Goal: Task Accomplishment & Management: Use online tool/utility

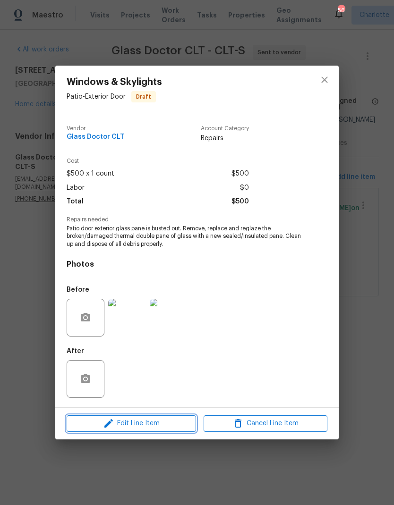
click at [163, 429] on span "Edit Line Item" at bounding box center [131, 424] width 124 height 12
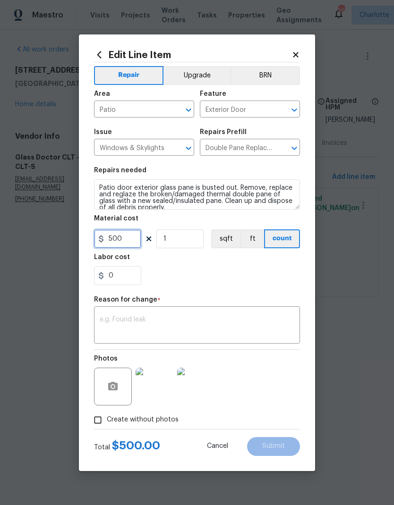
click at [136, 238] on input "500" at bounding box center [117, 238] width 47 height 19
type input "750"
click at [271, 272] on div "0" at bounding box center [197, 275] width 206 height 19
click at [258, 321] on textarea at bounding box center [197, 326] width 194 height 20
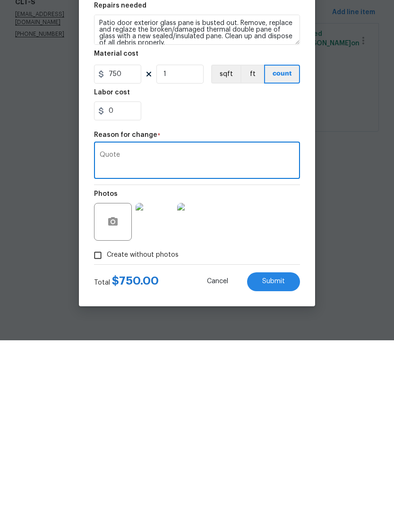
type textarea "Quote"
click at [283, 350] on div "Photos" at bounding box center [197, 380] width 206 height 61
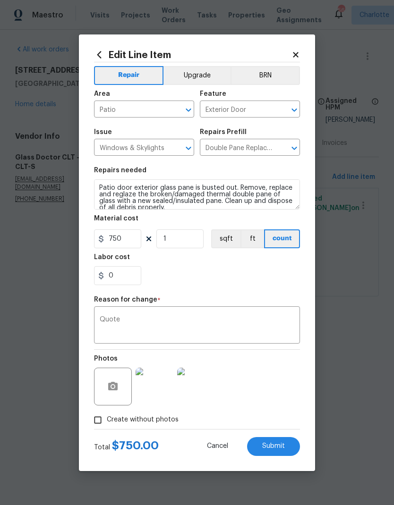
click at [279, 445] on span "Submit" at bounding box center [273, 446] width 23 height 7
type input "500"
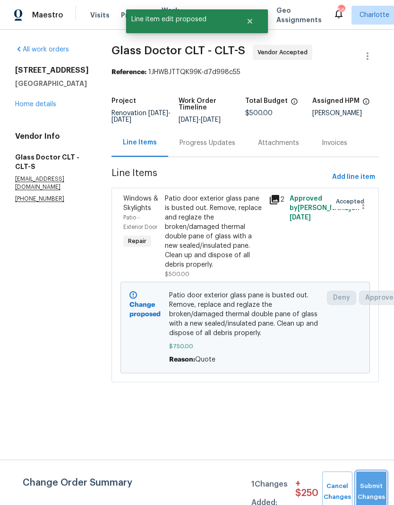
click at [360, 482] on button "Submit Changes" at bounding box center [371, 491] width 30 height 41
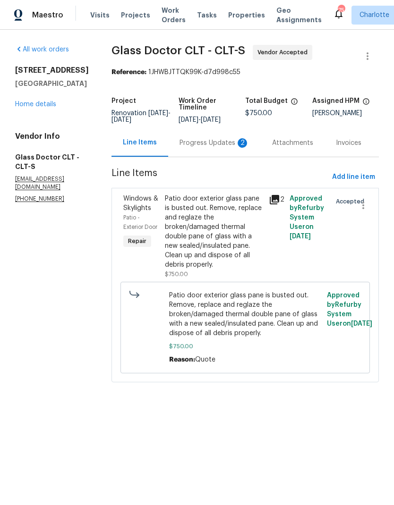
click at [34, 109] on div "146 Marakery Rd Unit B Mooresville, NC 28115 Home details" at bounding box center [52, 87] width 74 height 43
click at [43, 108] on link "Home details" at bounding box center [35, 104] width 41 height 7
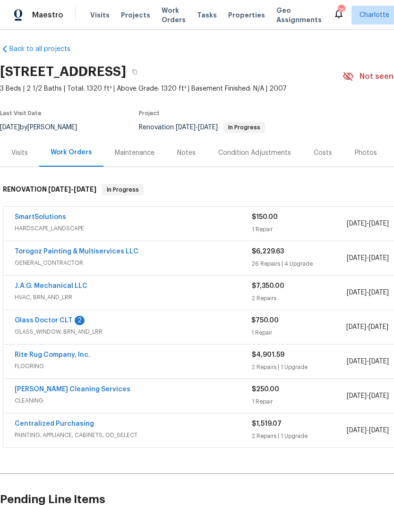
scroll to position [4, 0]
click at [194, 227] on span "HARDSCAPE_LANDSCAPE" at bounding box center [133, 228] width 237 height 9
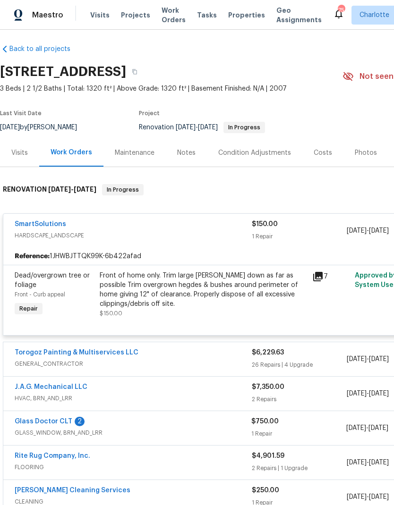
click at [234, 293] on div "Front of home only. Trim large bush down as far as possible Trim overgrown hegd…" at bounding box center [203, 290] width 207 height 38
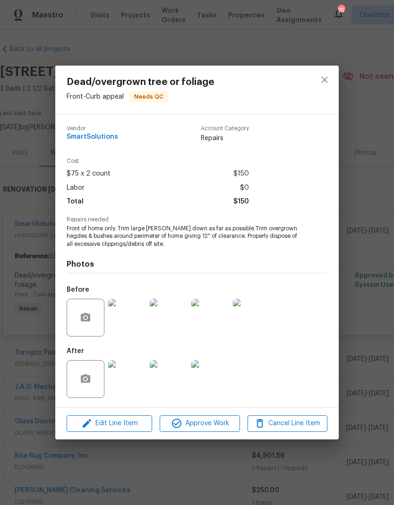
click at [132, 385] on img at bounding box center [127, 379] width 38 height 38
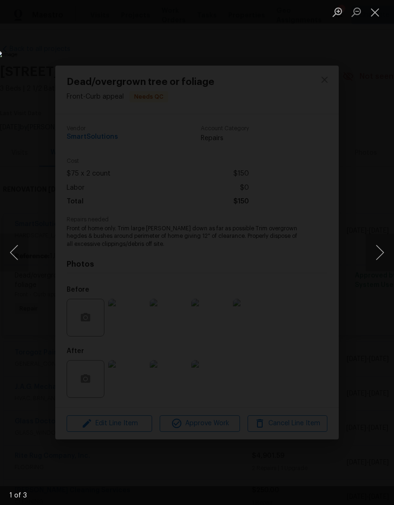
click at [388, 254] on button "Next image" at bounding box center [379, 253] width 28 height 38
click at [381, 256] on button "Next image" at bounding box center [379, 253] width 28 height 38
click at [383, 256] on button "Next image" at bounding box center [379, 253] width 28 height 38
click at [377, 15] on button "Close lightbox" at bounding box center [374, 12] width 19 height 17
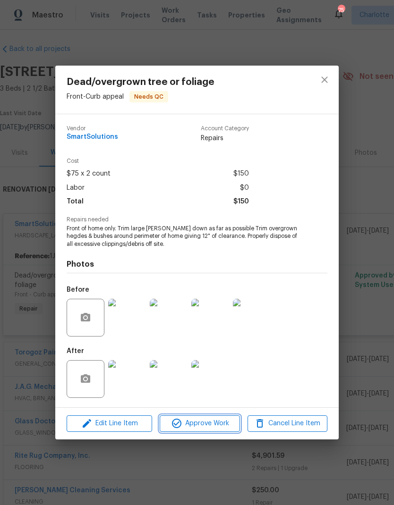
click at [223, 424] on span "Approve Work" at bounding box center [199, 424] width 74 height 12
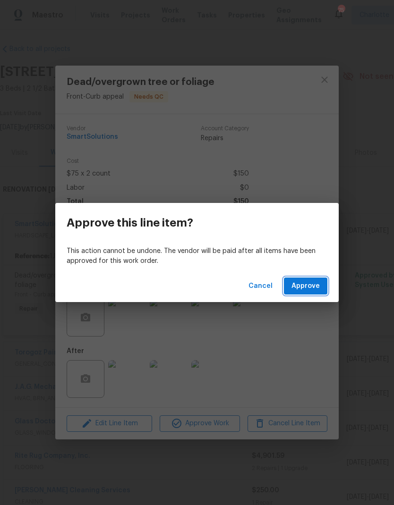
click at [314, 287] on span "Approve" at bounding box center [305, 286] width 28 height 12
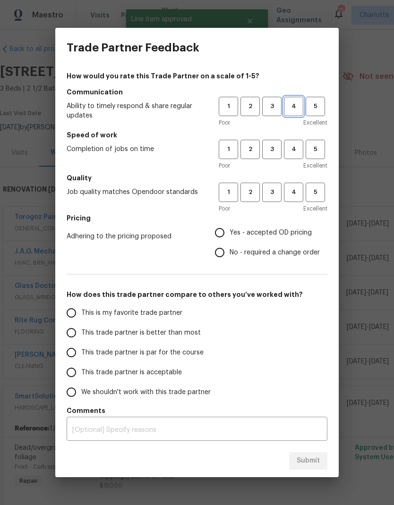
click at [295, 102] on span "4" at bounding box center [293, 106] width 17 height 11
click at [293, 145] on span "4" at bounding box center [293, 149] width 17 height 11
click at [294, 193] on span "4" at bounding box center [293, 192] width 17 height 11
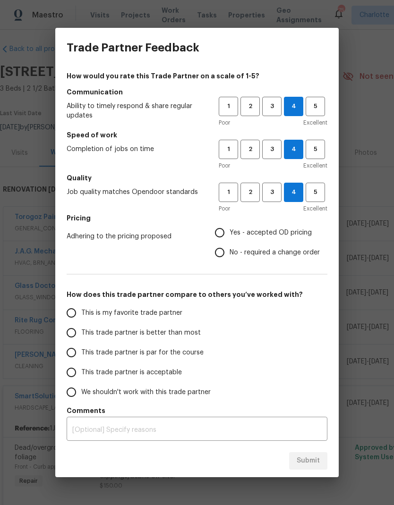
click at [222, 236] on input "Yes - accepted OD pricing" at bounding box center [220, 233] width 20 height 20
radio input "true"
click at [138, 313] on span "This is my favorite trade partner" at bounding box center [131, 313] width 101 height 10
click at [81, 313] on input "This is my favorite trade partner" at bounding box center [71, 313] width 20 height 20
click at [317, 456] on span "Submit" at bounding box center [307, 461] width 23 height 12
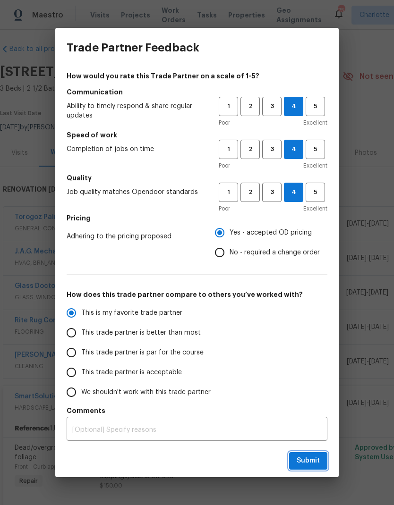
radio input "true"
